Goal: Subscribe to service/newsletter

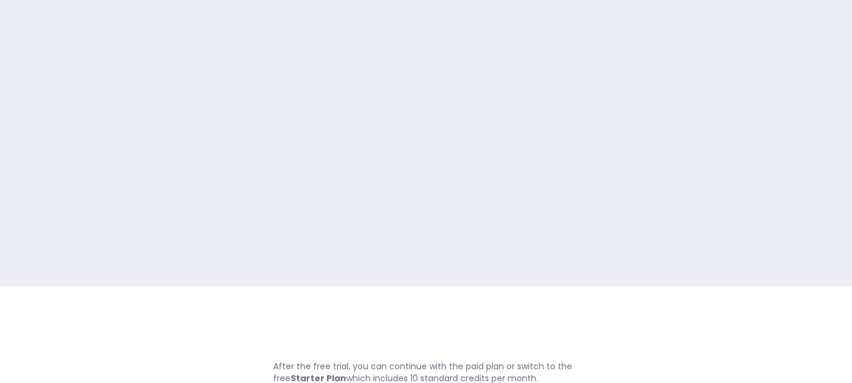
scroll to position [98, 0]
